Goal: Task Accomplishment & Management: Complete application form

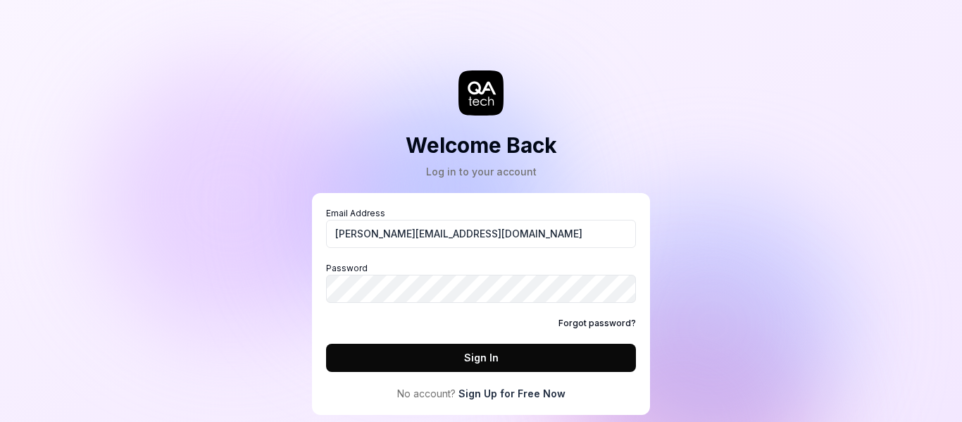
type input "[PERSON_NAME][EMAIL_ADDRESS][DOMAIN_NAME]"
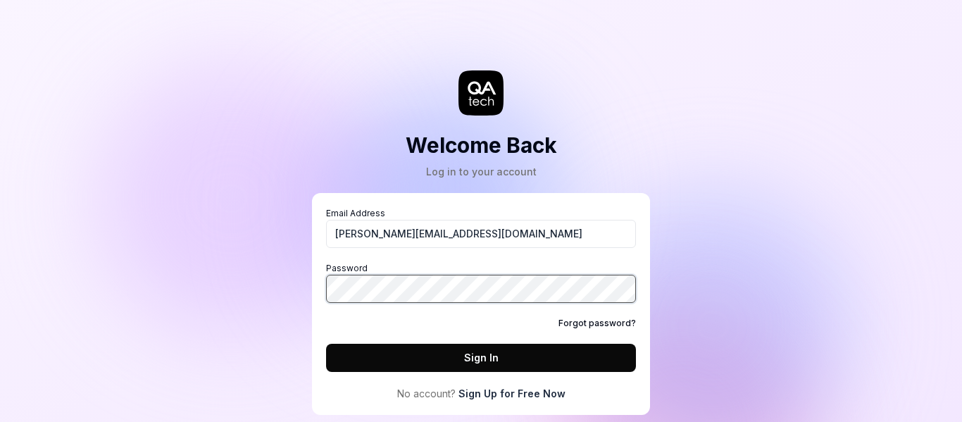
click at [326, 344] on button "Sign In" at bounding box center [481, 358] width 310 height 28
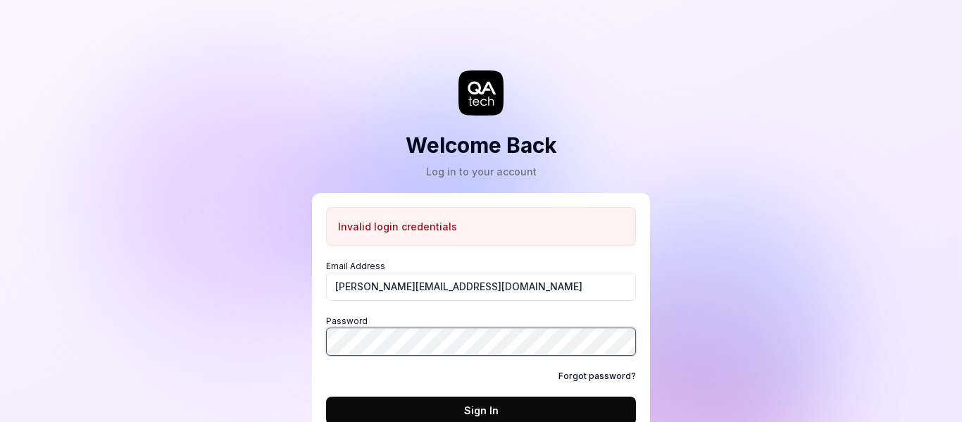
click at [300, 346] on div "Welcome Back Log in to your account Invalid login credentials Email Address [PE…" at bounding box center [481, 247] width 422 height 439
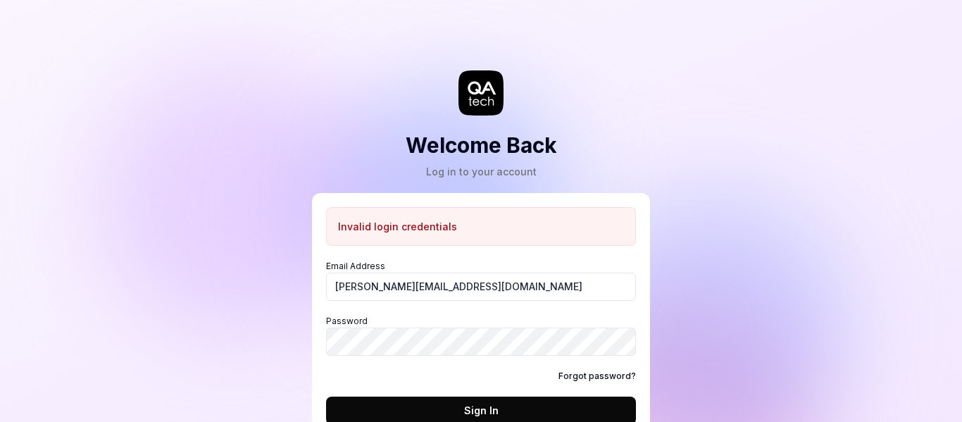
click at [398, 401] on button "Sign In" at bounding box center [481, 410] width 310 height 28
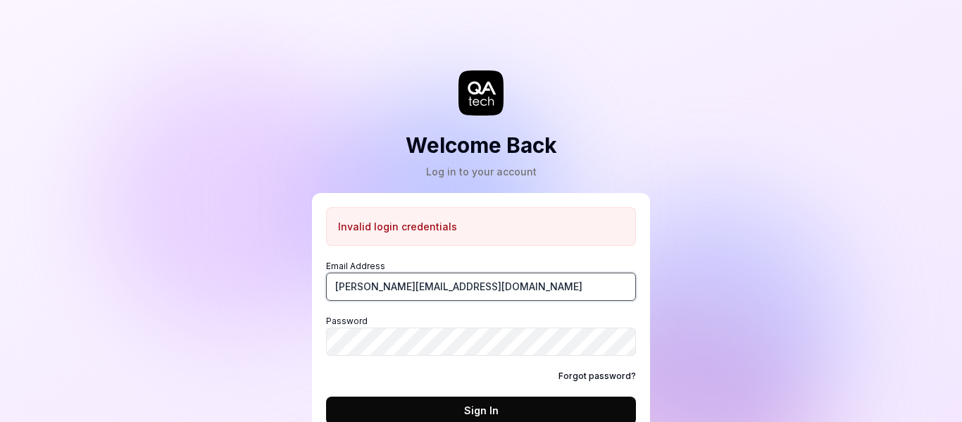
drag, startPoint x: 492, startPoint y: 291, endPoint x: 227, endPoint y: 289, distance: 265.4
click at [227, 289] on div "Welcome Back Log in to your account Invalid login credentials Email Address [PE…" at bounding box center [481, 211] width 962 height 422
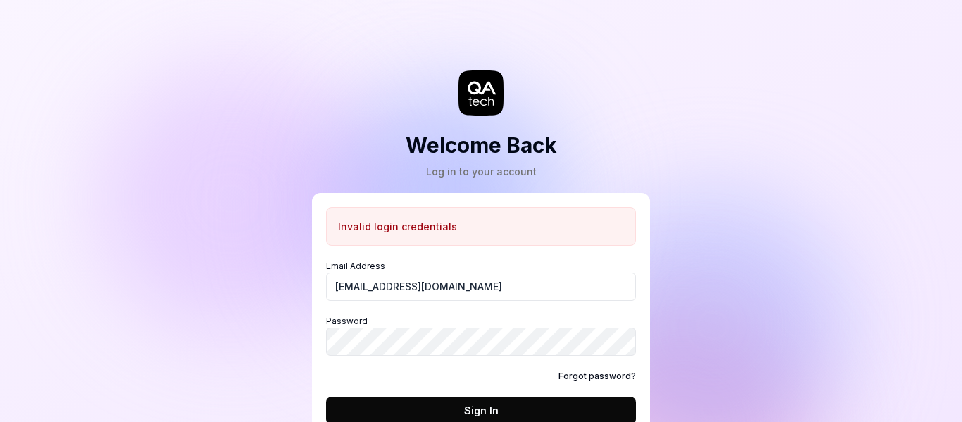
click at [456, 395] on div "Email Address [EMAIL_ADDRESS][DOMAIN_NAME] Password Forgot password? Sign In" at bounding box center [481, 342] width 310 height 165
click at [456, 396] on button "Sign In" at bounding box center [481, 410] width 310 height 28
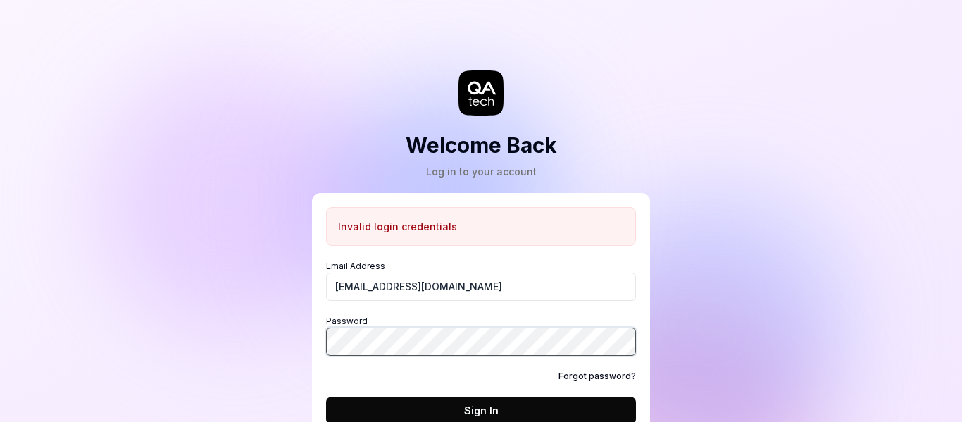
click at [300, 346] on div "Welcome Back Log in to your account Invalid login credentials Email Address [EM…" at bounding box center [481, 247] width 422 height 439
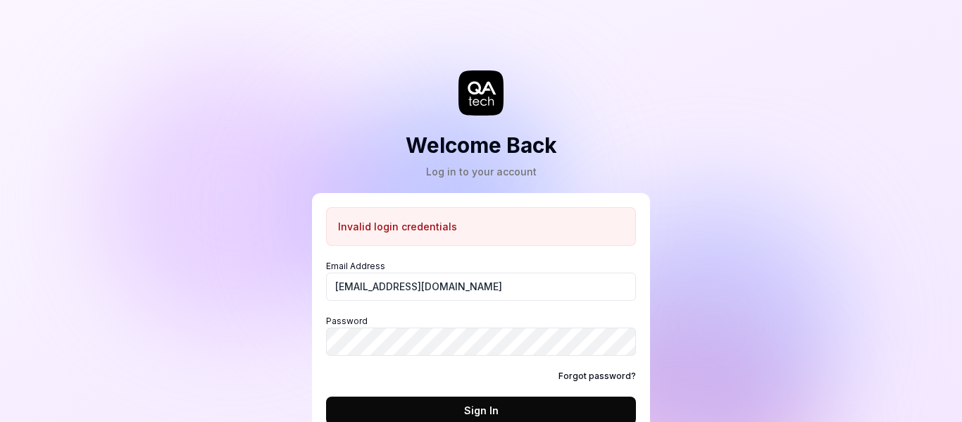
click at [427, 412] on button "Sign In" at bounding box center [481, 410] width 310 height 28
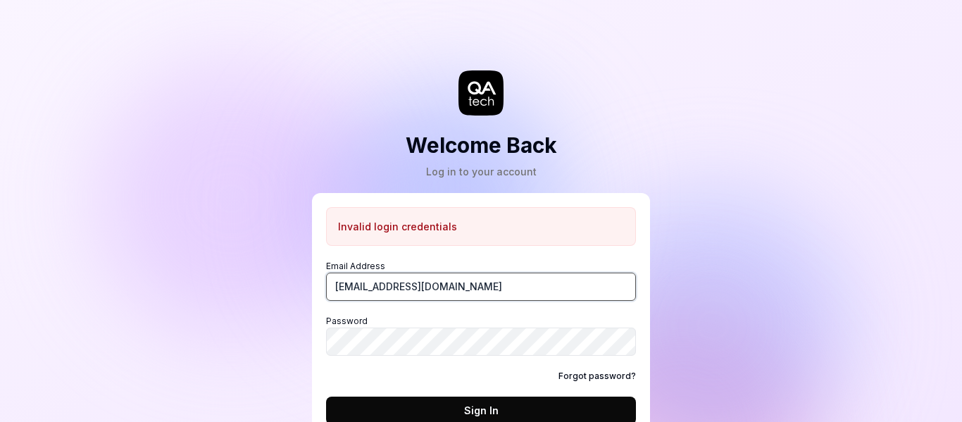
drag, startPoint x: 417, startPoint y: 289, endPoint x: 496, endPoint y: 289, distance: 78.9
click at [496, 289] on input "[EMAIL_ADDRESS][DOMAIN_NAME]" at bounding box center [481, 286] width 310 height 28
type input "[EMAIL_ADDRESS][DOMAIN_NAME]"
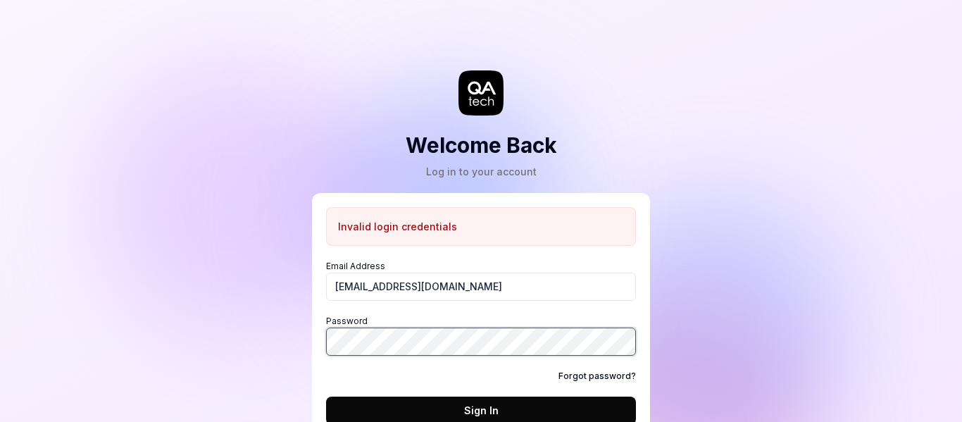
click at [308, 343] on div "Welcome Back Log in to your account Invalid login credentials Email Address [EM…" at bounding box center [481, 247] width 422 height 439
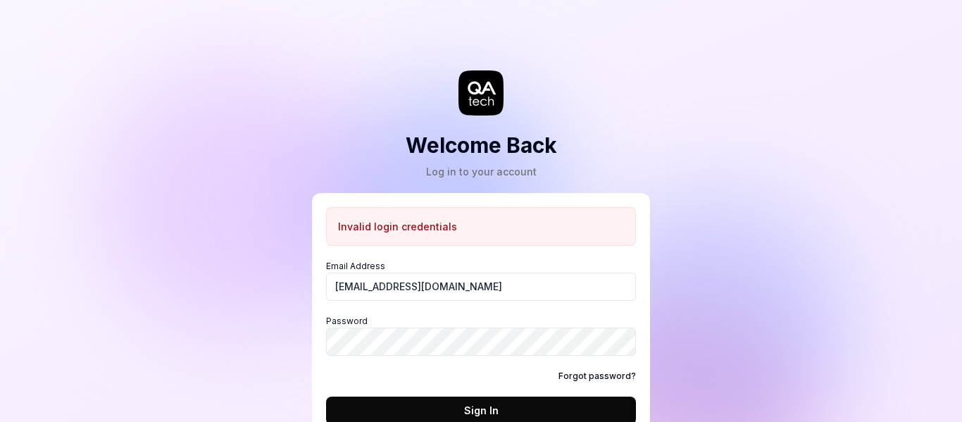
click at [383, 406] on button "Sign In" at bounding box center [481, 410] width 310 height 28
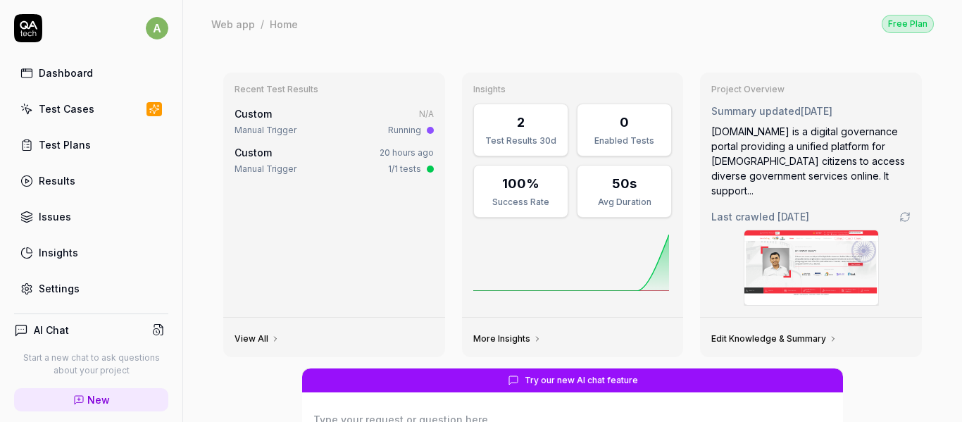
click at [97, 79] on link "Dashboard" at bounding box center [91, 72] width 154 height 27
type textarea "*"
click at [61, 117] on link "Test Cases" at bounding box center [91, 108] width 154 height 27
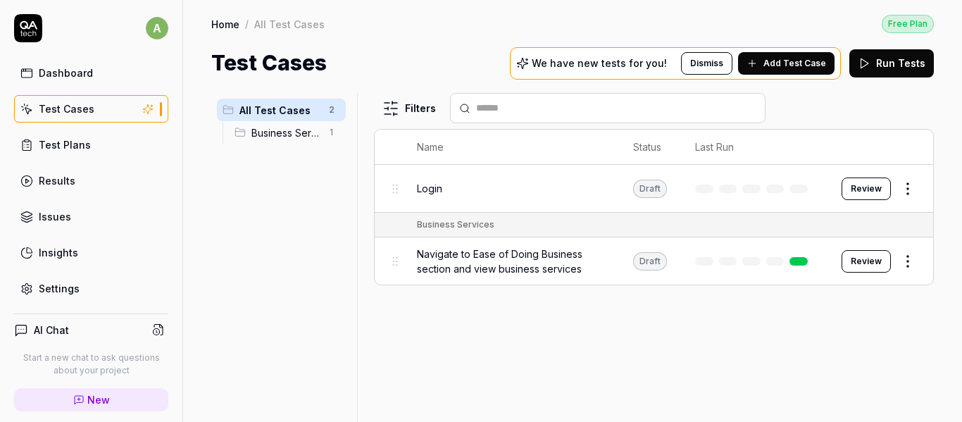
click at [786, 59] on span "Add Test Case" at bounding box center [794, 63] width 63 height 13
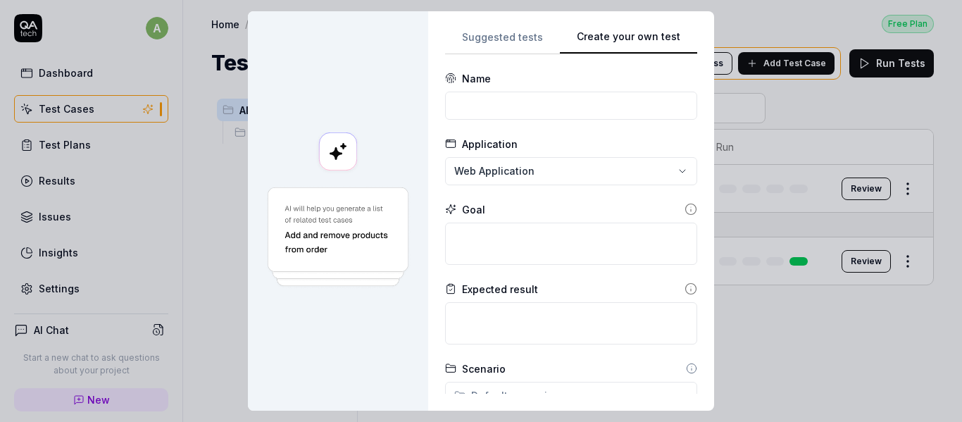
click at [677, 35] on button "Create your own test" at bounding box center [628, 41] width 137 height 25
drag, startPoint x: 536, startPoint y: 74, endPoint x: 351, endPoint y: 60, distance: 185.0
click at [351, 60] on div at bounding box center [338, 210] width 180 height 399
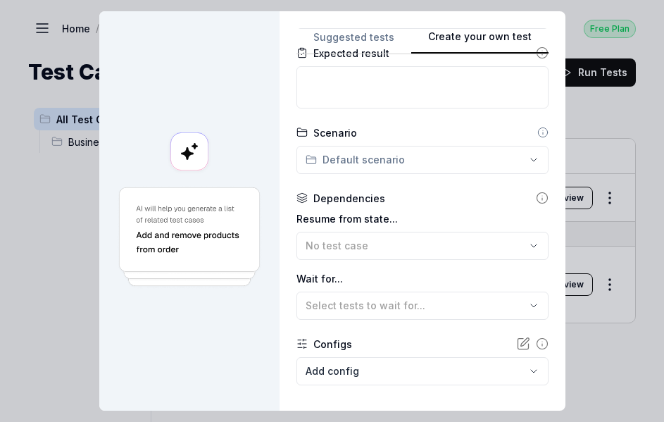
scroll to position [306, 0]
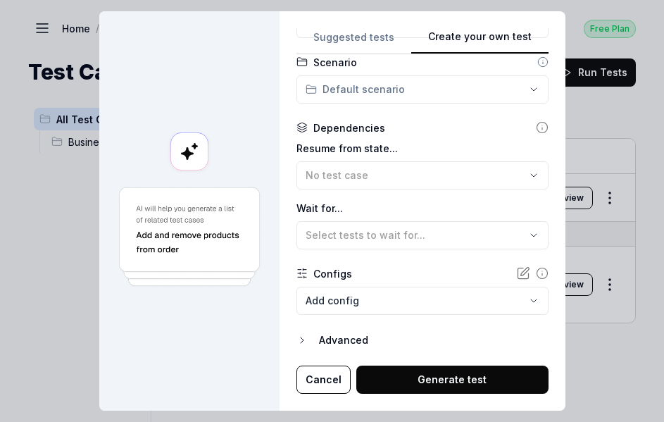
click at [427, 305] on body "a Dashboard Test Cases Test Plans Results Issues Insights Settings AI Chat Star…" at bounding box center [332, 211] width 664 height 422
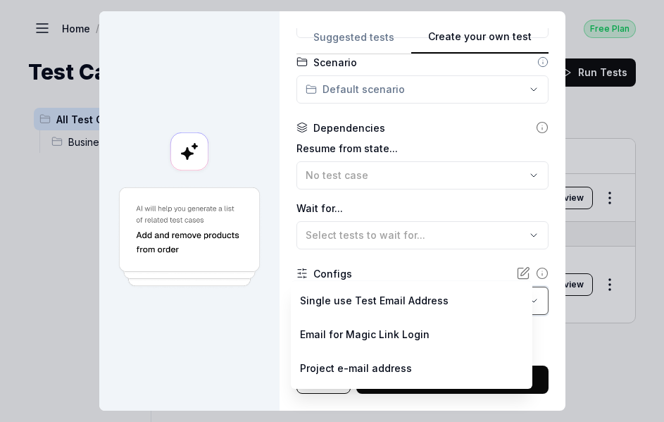
click at [282, 253] on div "**********" at bounding box center [332, 211] width 664 height 422
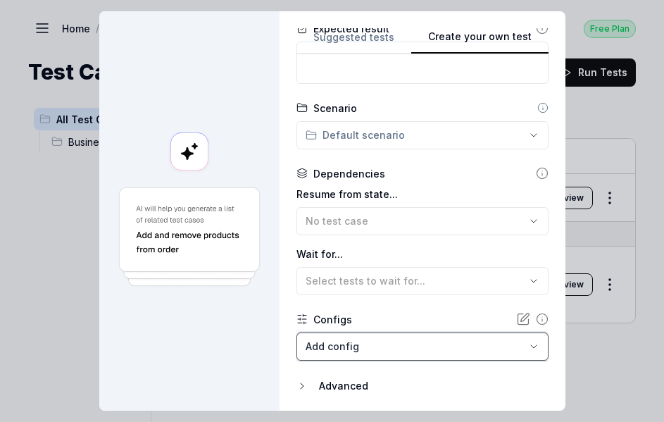
scroll to position [236, 0]
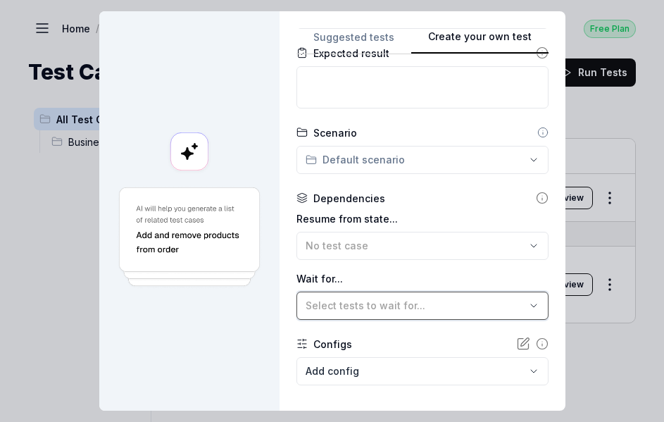
click at [385, 306] on span "Select tests to wait for..." at bounding box center [366, 305] width 120 height 12
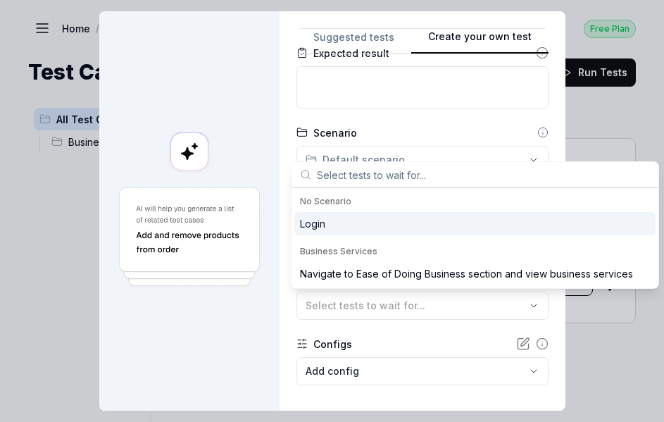
click at [280, 321] on div "**********" at bounding box center [423, 210] width 286 height 399
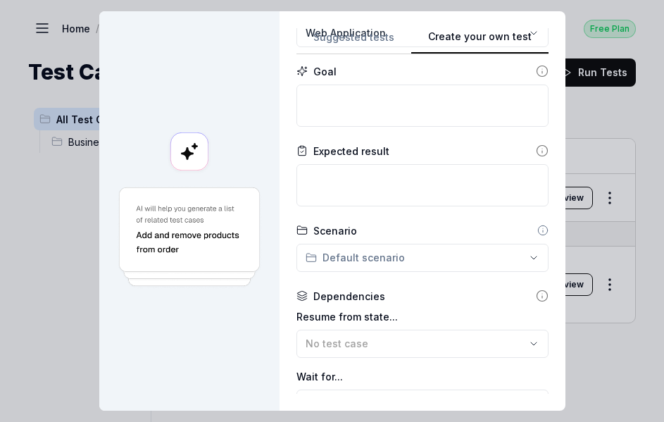
scroll to position [141, 0]
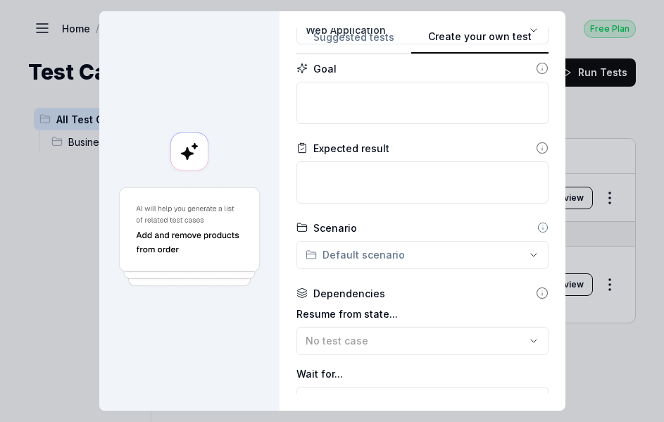
click at [398, 255] on div "**********" at bounding box center [332, 211] width 664 height 422
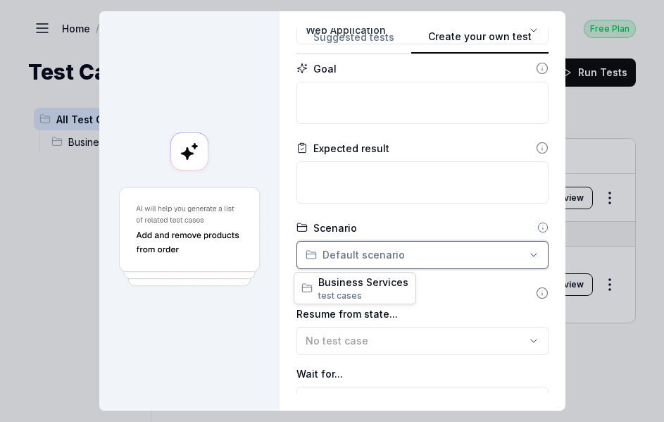
click at [346, 222] on div "**********" at bounding box center [332, 211] width 664 height 422
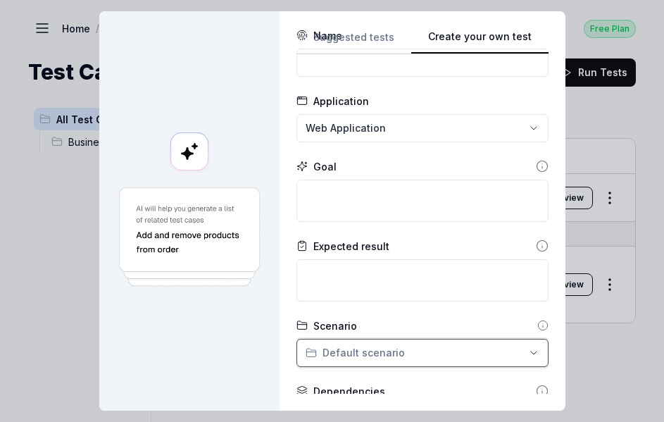
scroll to position [0, 0]
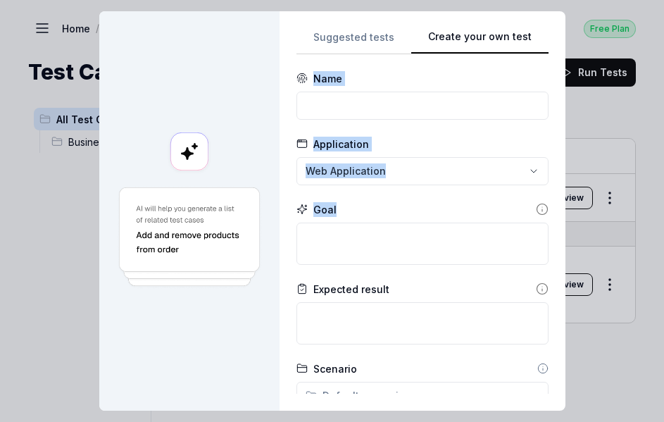
drag, startPoint x: 287, startPoint y: 80, endPoint x: 436, endPoint y: 268, distance: 240.6
click at [436, 268] on div "**********" at bounding box center [423, 210] width 286 height 399
click at [423, 244] on textarea at bounding box center [422, 243] width 252 height 42
drag, startPoint x: 294, startPoint y: 76, endPoint x: 384, endPoint y: 217, distance: 167.2
click at [407, 228] on form "**********" at bounding box center [422, 385] width 252 height 629
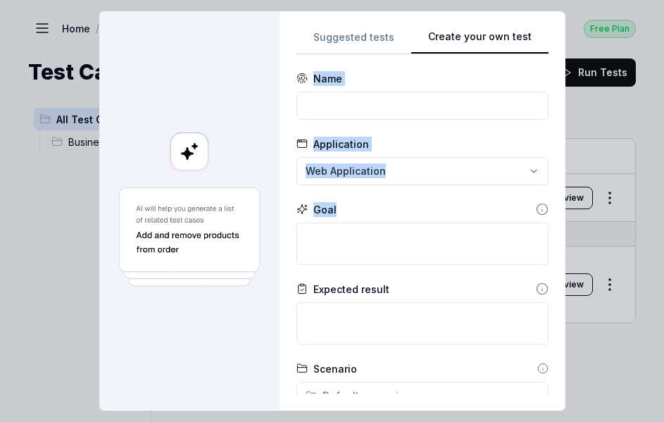
click at [288, 181] on div "**********" at bounding box center [423, 210] width 286 height 399
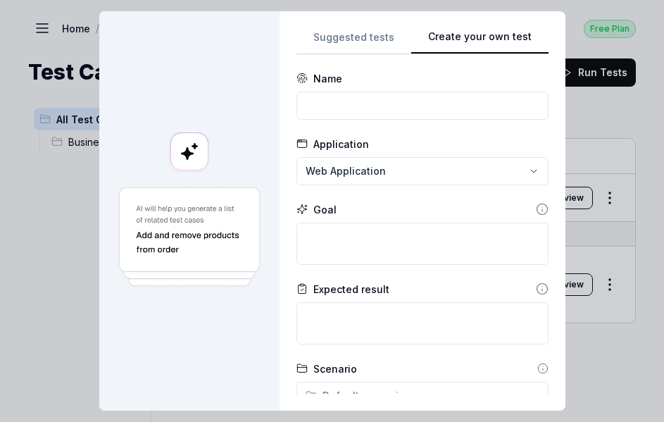
click at [357, 175] on div "**********" at bounding box center [332, 211] width 664 height 422
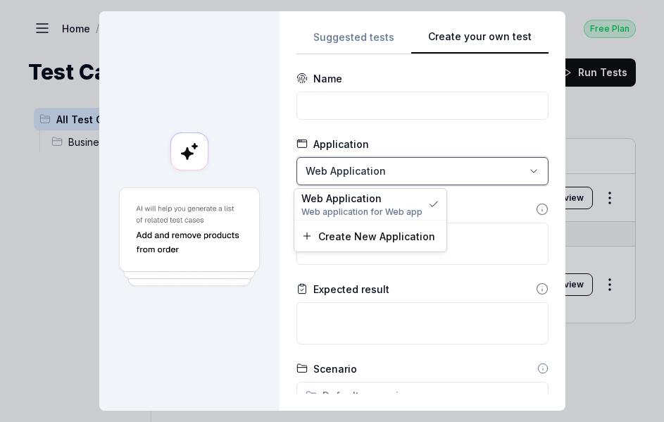
click at [258, 187] on div "**********" at bounding box center [332, 211] width 664 height 422
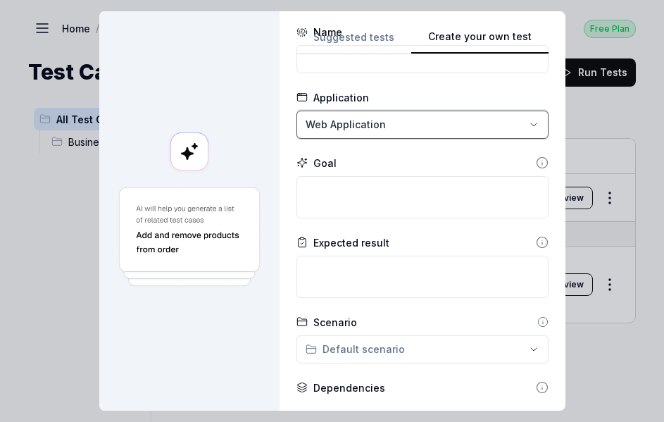
scroll to position [70, 0]
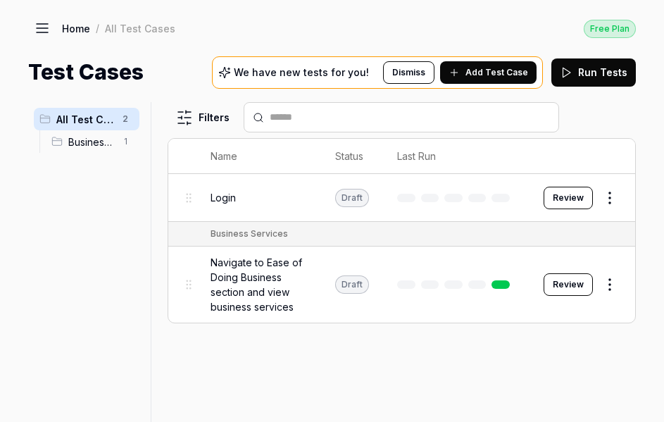
click at [33, 22] on button at bounding box center [42, 28] width 28 height 28
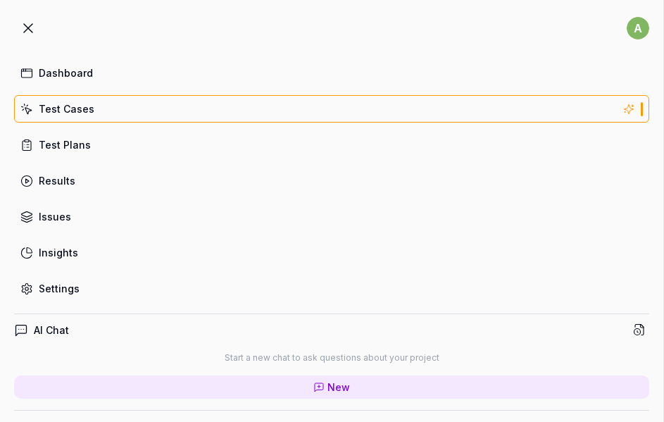
click at [53, 75] on div "Dashboard" at bounding box center [66, 72] width 54 height 15
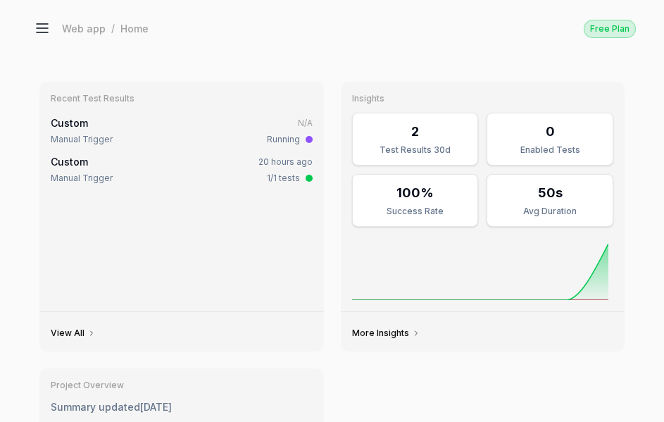
click at [41, 25] on icon at bounding box center [42, 28] width 17 height 17
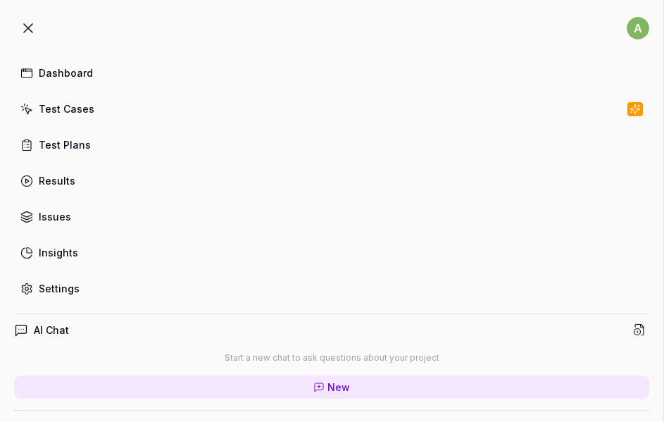
type textarea "*"
click at [30, 30] on icon at bounding box center [28, 28] width 8 height 8
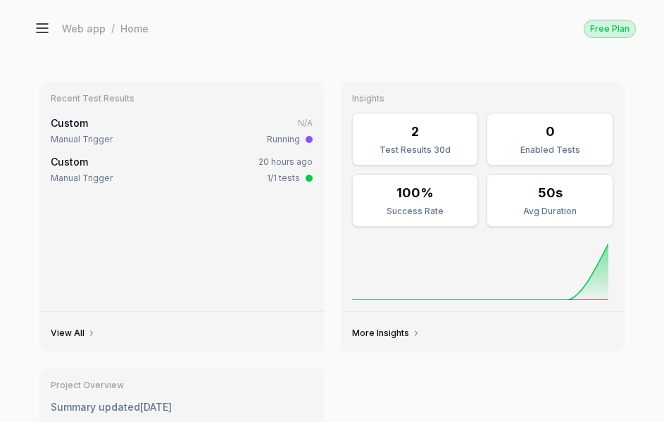
click at [44, 34] on icon at bounding box center [42, 28] width 17 height 17
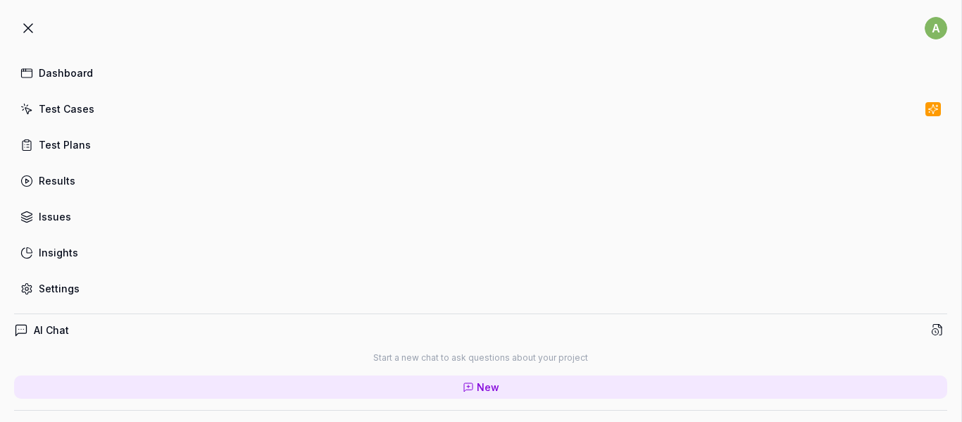
click at [51, 121] on link "Test Cases" at bounding box center [480, 108] width 933 height 27
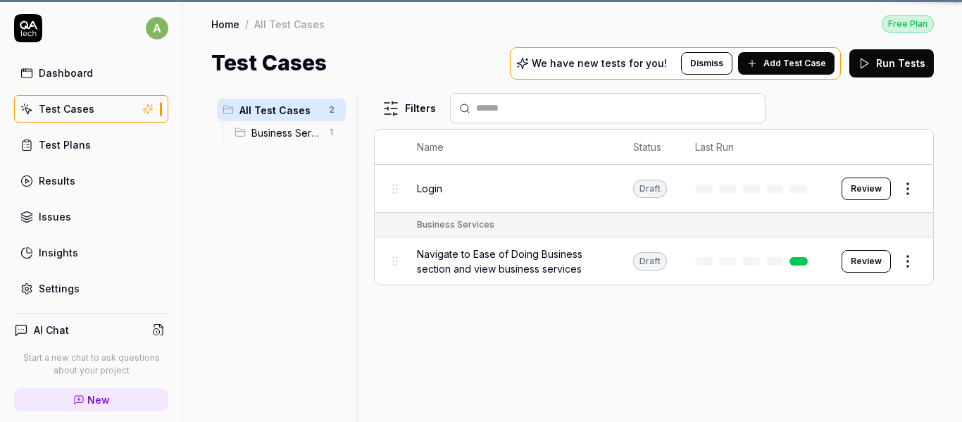
click at [32, 25] on icon at bounding box center [29, 25] width 18 height 8
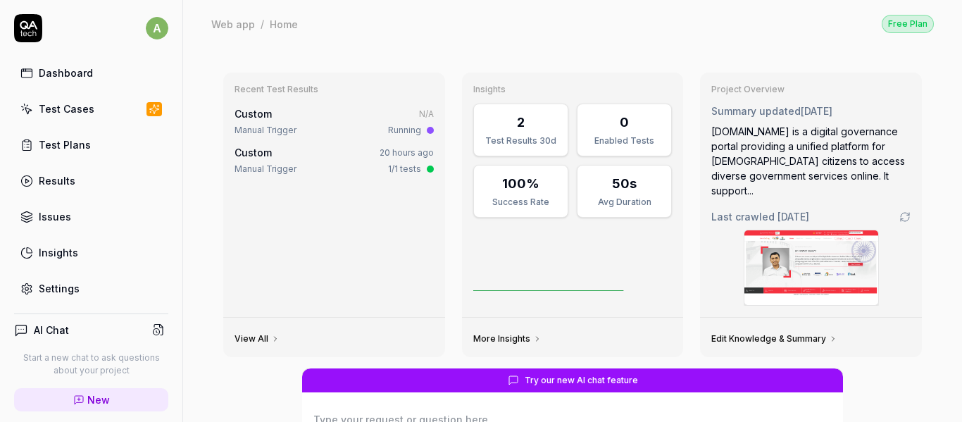
type textarea "*"
click at [84, 117] on link "Test Cases" at bounding box center [91, 108] width 154 height 27
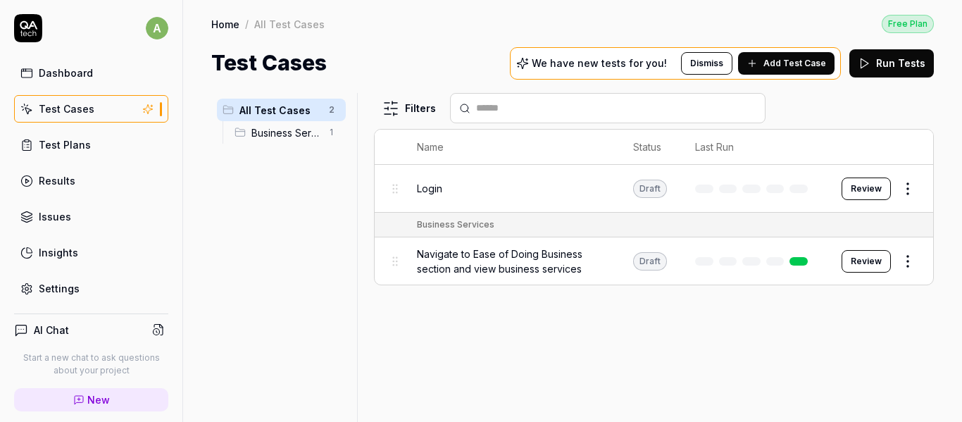
click at [786, 66] on span "Add Test Case" at bounding box center [794, 63] width 63 height 13
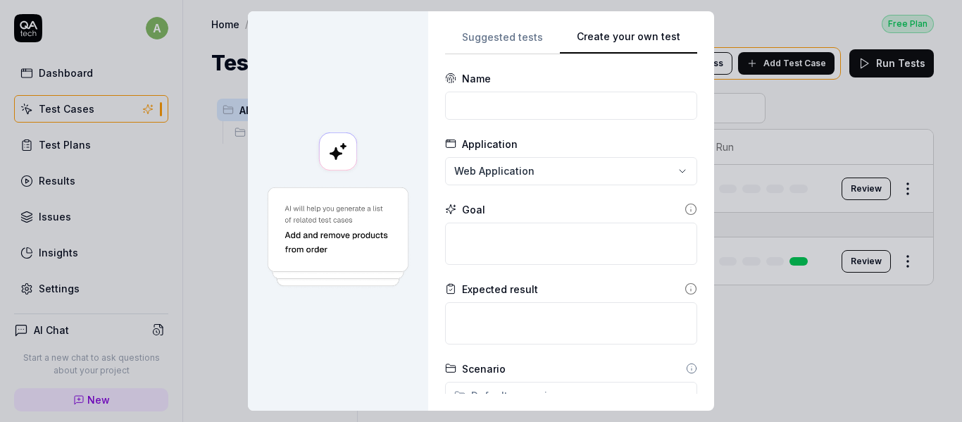
click at [649, 41] on button "Create your own test" at bounding box center [628, 41] width 137 height 25
drag, startPoint x: 458, startPoint y: 75, endPoint x: 472, endPoint y: 75, distance: 14.8
click at [472, 75] on div "Name" at bounding box center [476, 78] width 29 height 15
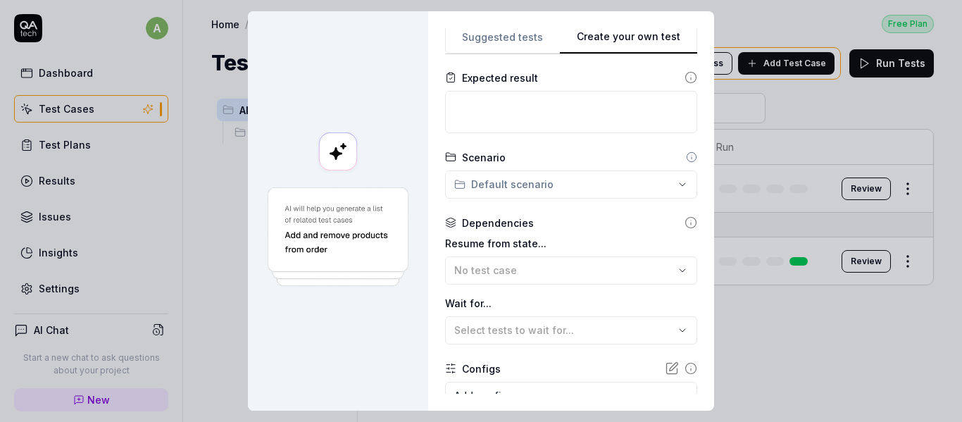
scroll to position [306, 0]
